Goal: Information Seeking & Learning: Learn about a topic

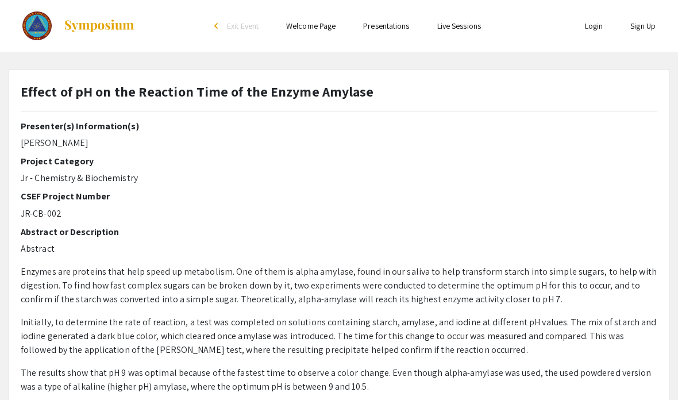
select select "custom"
type input "0"
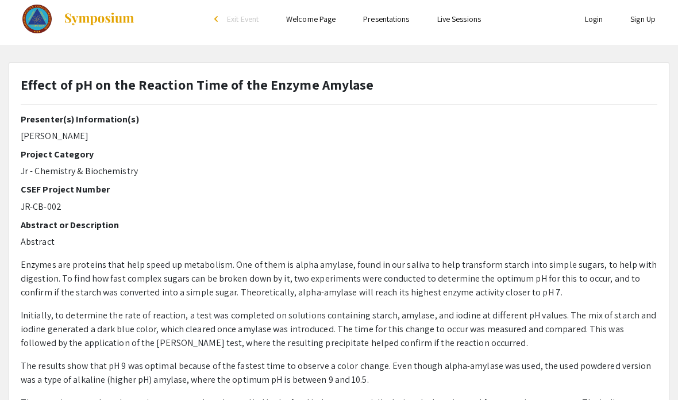
select select "auto"
type input "1"
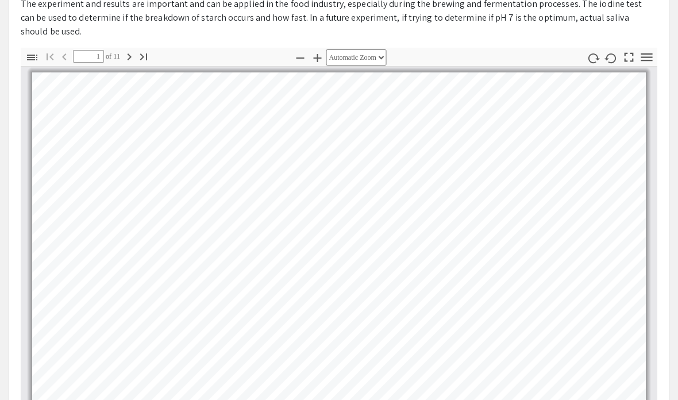
scroll to position [406, 0]
select select "page-width"
click at [608, 52] on icon "button" at bounding box center [611, 58] width 13 height 13
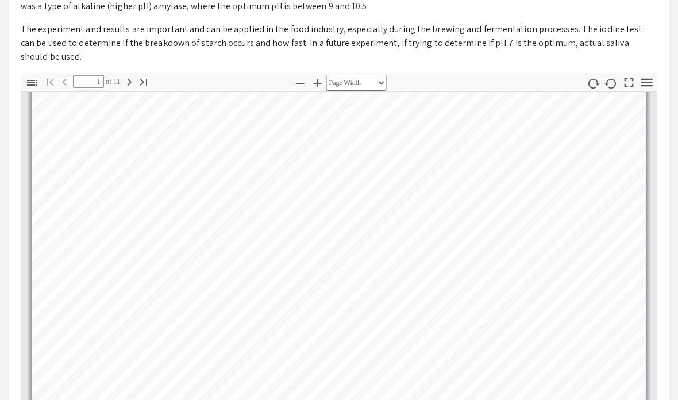
scroll to position [381, 0]
click at [590, 77] on icon "button" at bounding box center [593, 83] width 13 height 13
click at [126, 75] on icon "button" at bounding box center [129, 82] width 14 height 14
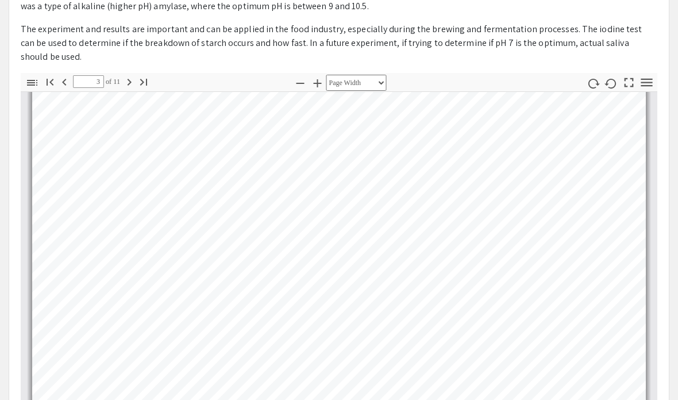
scroll to position [708, 0]
click at [128, 75] on icon "button" at bounding box center [129, 82] width 14 height 14
click at [126, 75] on icon "button" at bounding box center [129, 82] width 14 height 14
click at [65, 79] on icon "button" at bounding box center [64, 82] width 4 height 7
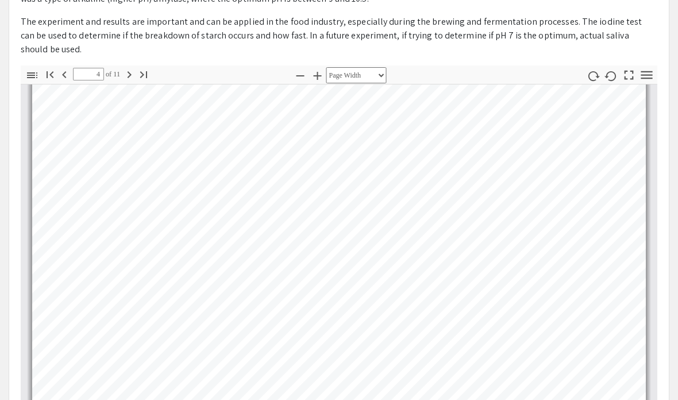
scroll to position [385, 0]
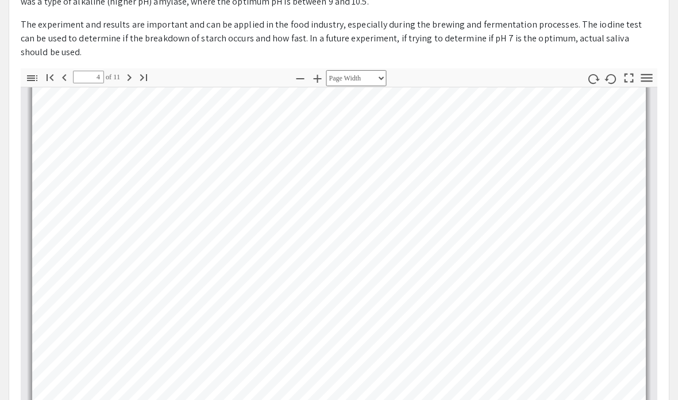
click at [63, 71] on icon "button" at bounding box center [64, 78] width 14 height 14
click at [67, 71] on icon "button" at bounding box center [64, 78] width 14 height 14
click at [131, 74] on icon "button" at bounding box center [130, 77] width 4 height 7
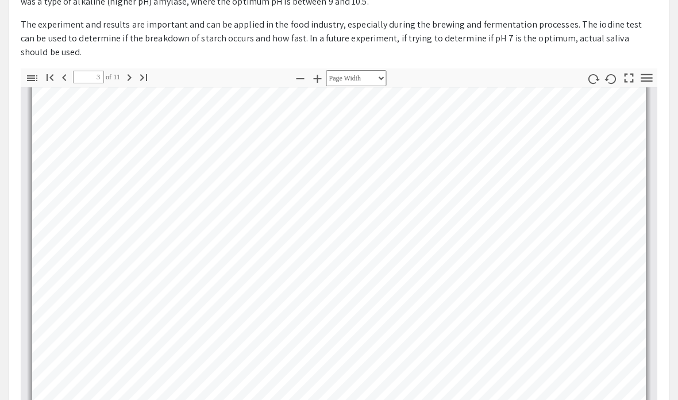
click at [131, 74] on icon "button" at bounding box center [130, 77] width 4 height 7
click at [125, 71] on icon "button" at bounding box center [129, 78] width 14 height 14
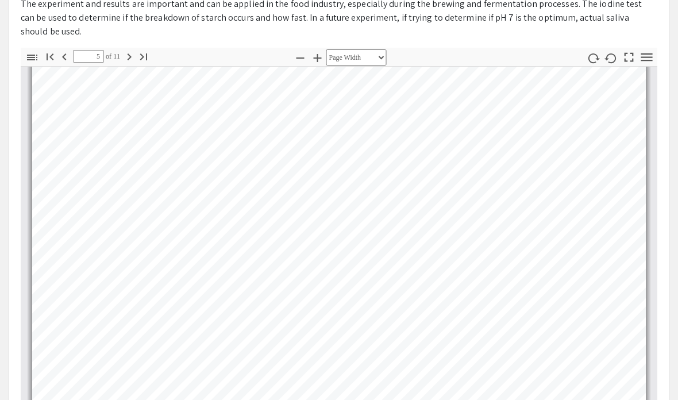
scroll to position [427, 0]
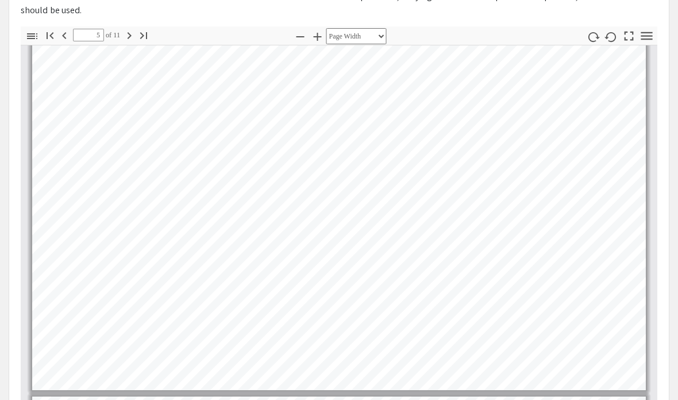
click at [131, 29] on icon "button" at bounding box center [129, 36] width 14 height 14
click at [124, 29] on icon "button" at bounding box center [129, 36] width 14 height 14
click at [126, 29] on icon "button" at bounding box center [129, 36] width 14 height 14
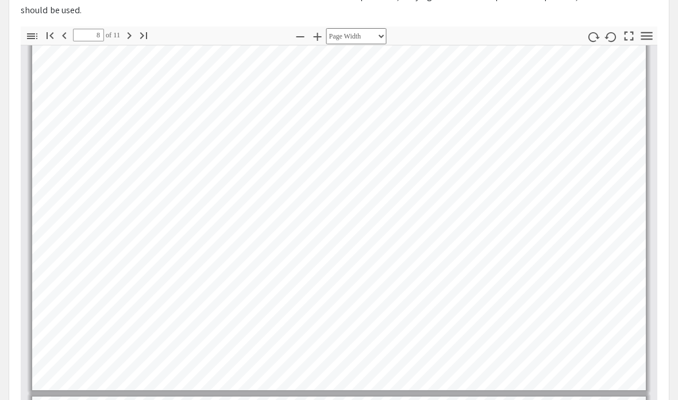
click at [126, 29] on icon "button" at bounding box center [129, 36] width 14 height 14
click at [124, 29] on icon "button" at bounding box center [129, 36] width 14 height 14
click at [122, 32] on pdf-page-number "10 of 11" at bounding box center [97, 35] width 49 height 6
click at [120, 29] on span "of 11" at bounding box center [112, 35] width 17 height 13
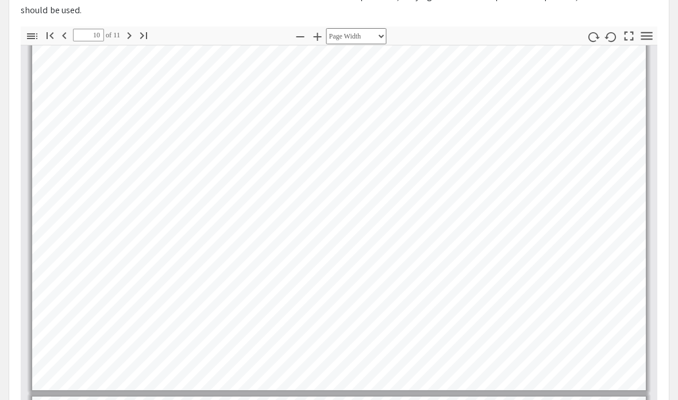
click at [120, 29] on span "of 11" at bounding box center [112, 35] width 17 height 13
click at [124, 29] on icon "button" at bounding box center [129, 36] width 14 height 14
type input "11"
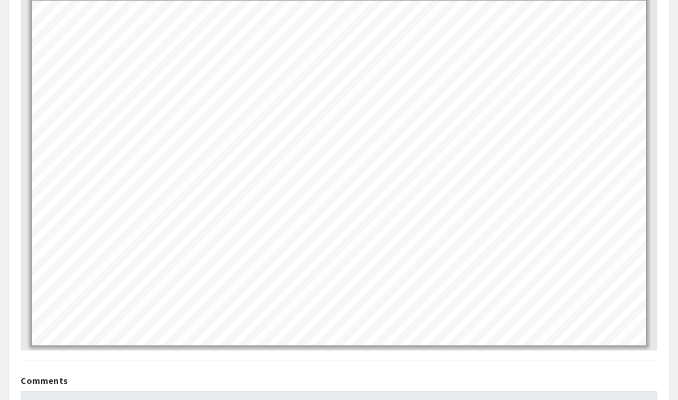
scroll to position [497, 0]
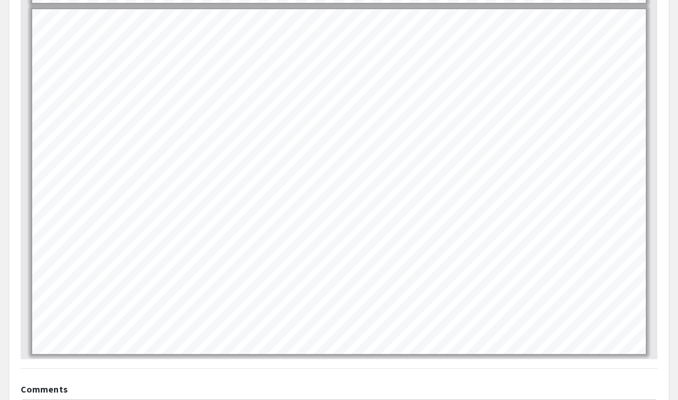
click at [264, 294] on link "Page 11" at bounding box center [186, 299] width 254 height 11
